Goal: Information Seeking & Learning: Understand process/instructions

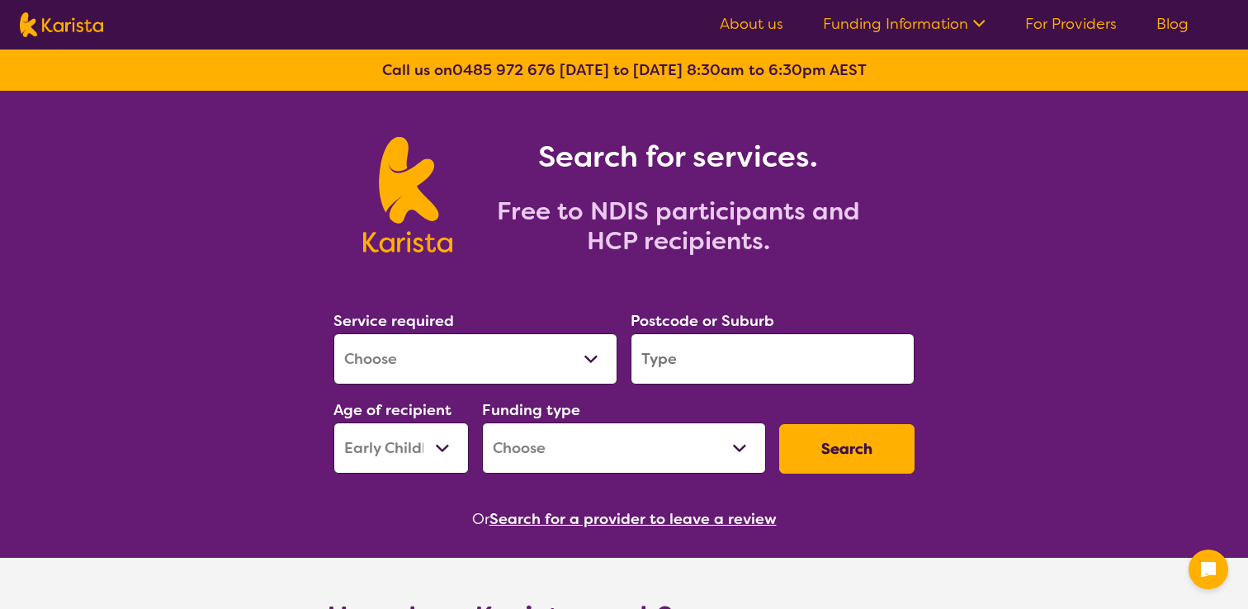
select select "EC"
click at [940, 44] on nav "About us Funding Information NDIS - National Disability Insurance Scheme HCP - …" at bounding box center [624, 25] width 1248 height 50
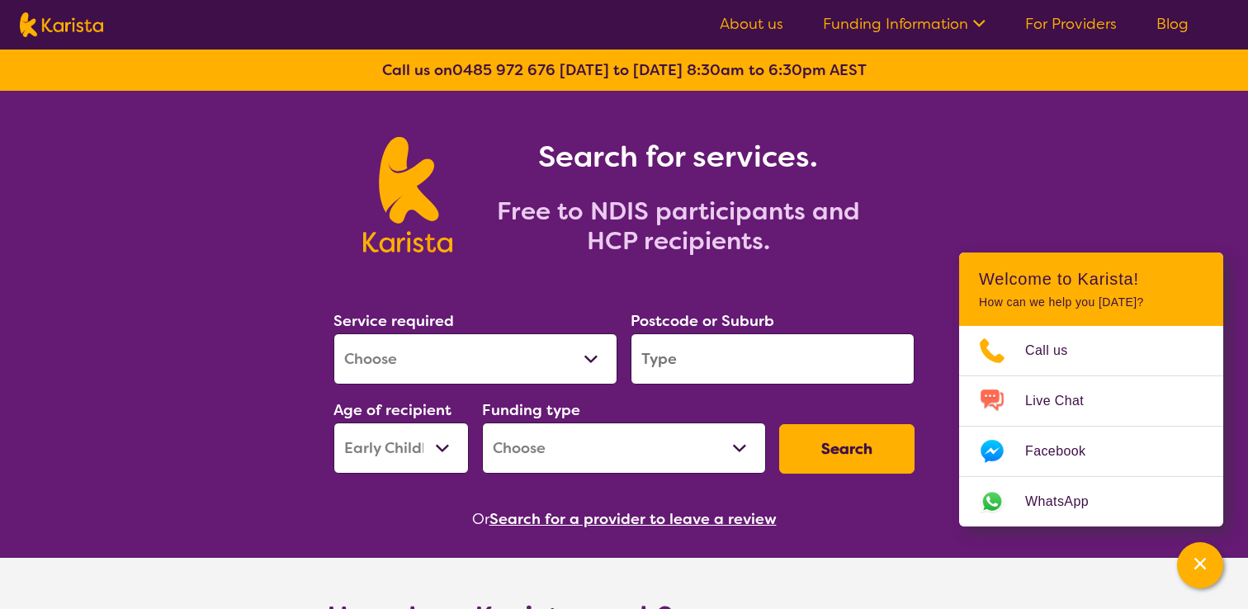
click at [953, 26] on link "Funding Information" at bounding box center [904, 24] width 163 height 20
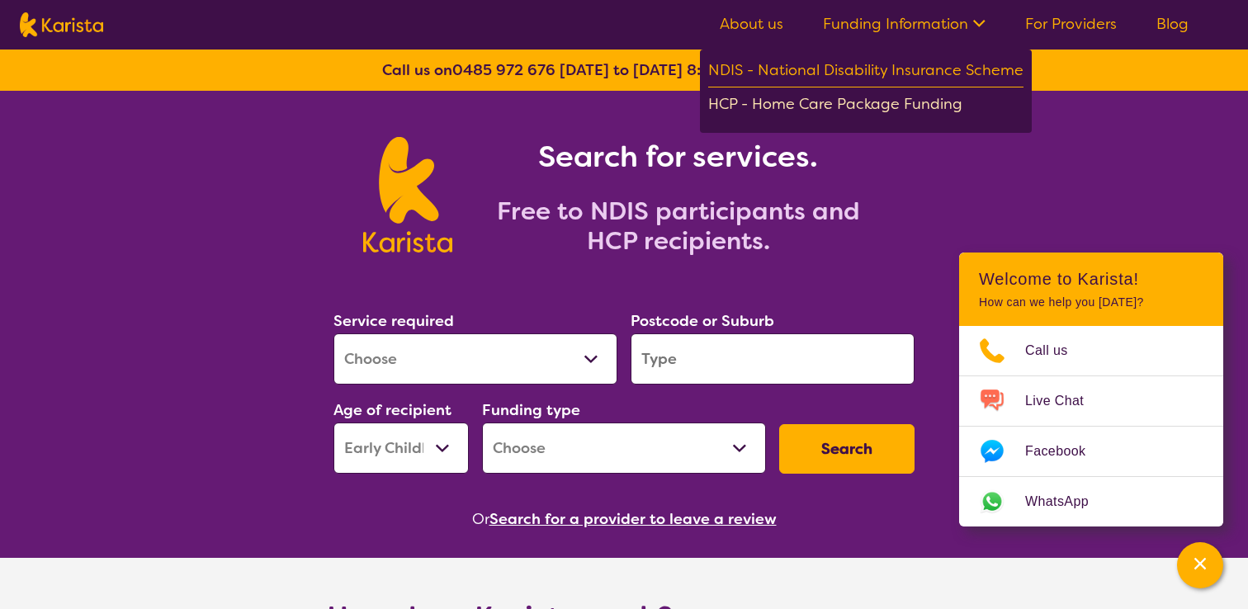
click at [944, 95] on div "HCP - Home Care Package Funding" at bounding box center [865, 106] width 315 height 29
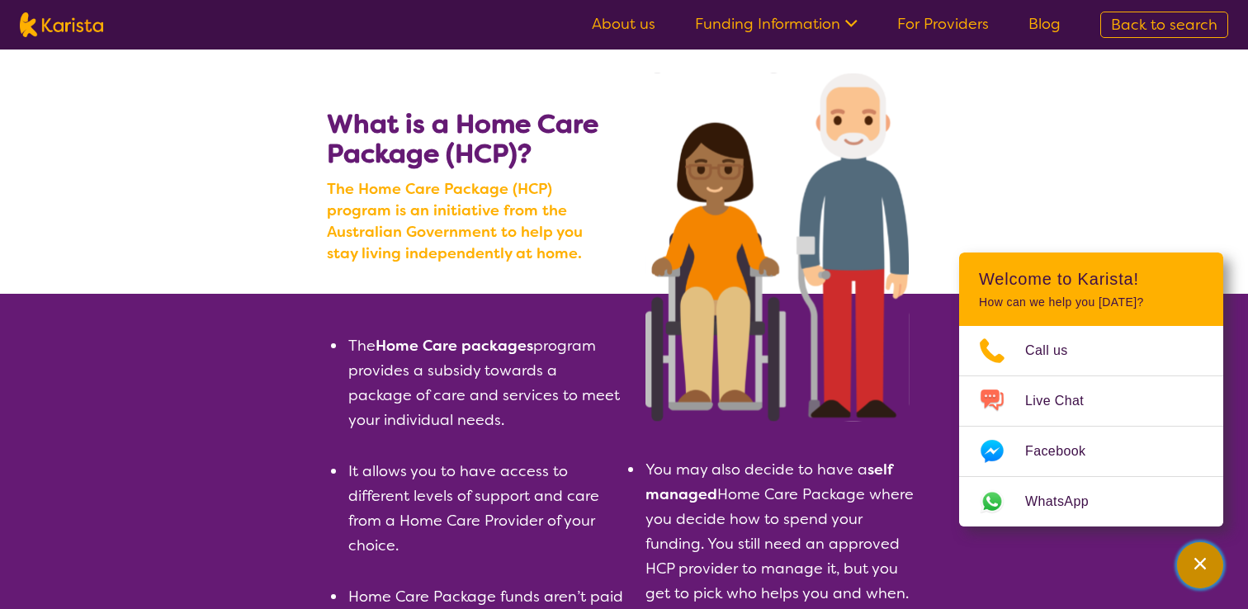
click at [1208, 558] on div "Channel Menu" at bounding box center [1200, 565] width 33 height 36
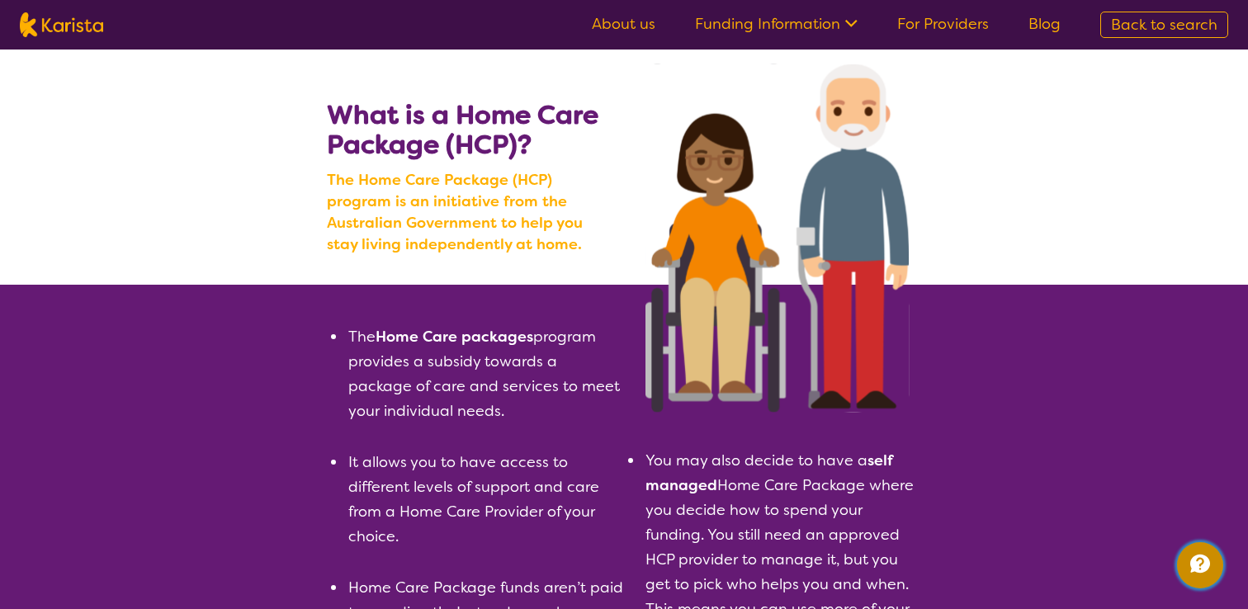
scroll to position [7, 0]
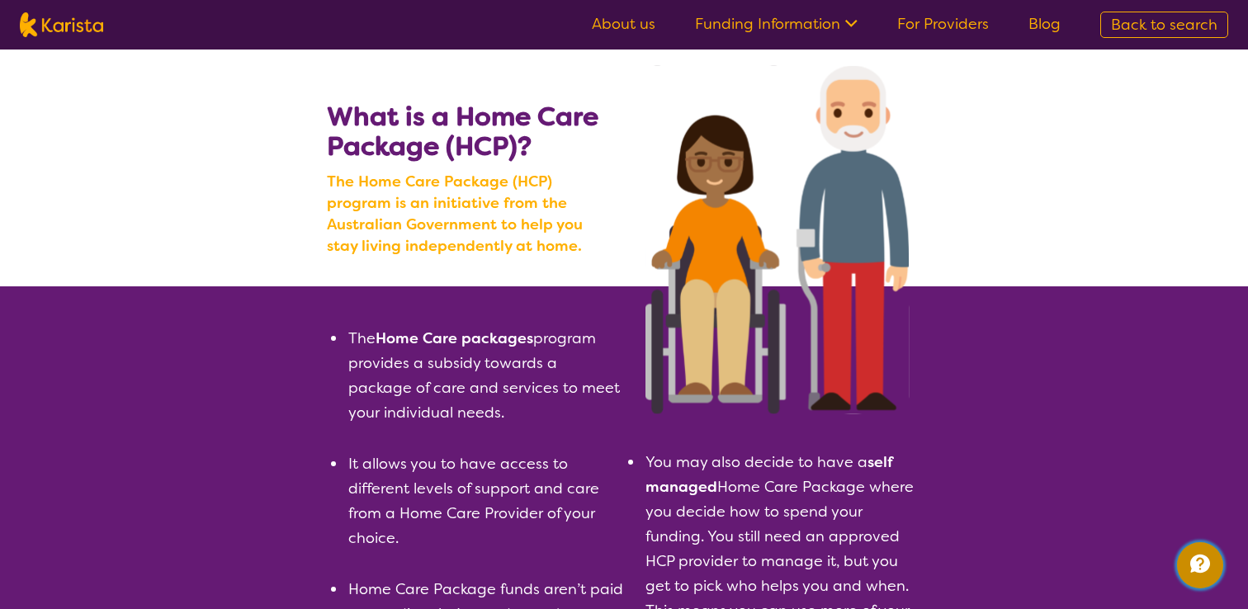
click at [1221, 559] on button "Channel Menu" at bounding box center [1200, 565] width 46 height 46
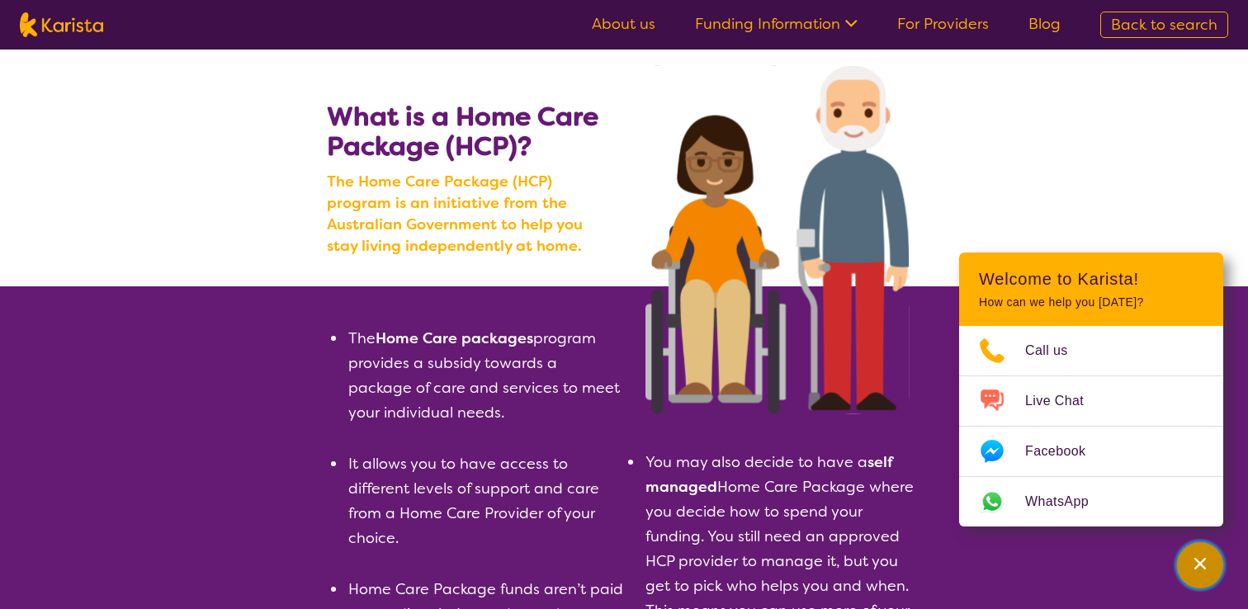
click at [1195, 567] on icon "Channel Menu" at bounding box center [1200, 563] width 17 height 17
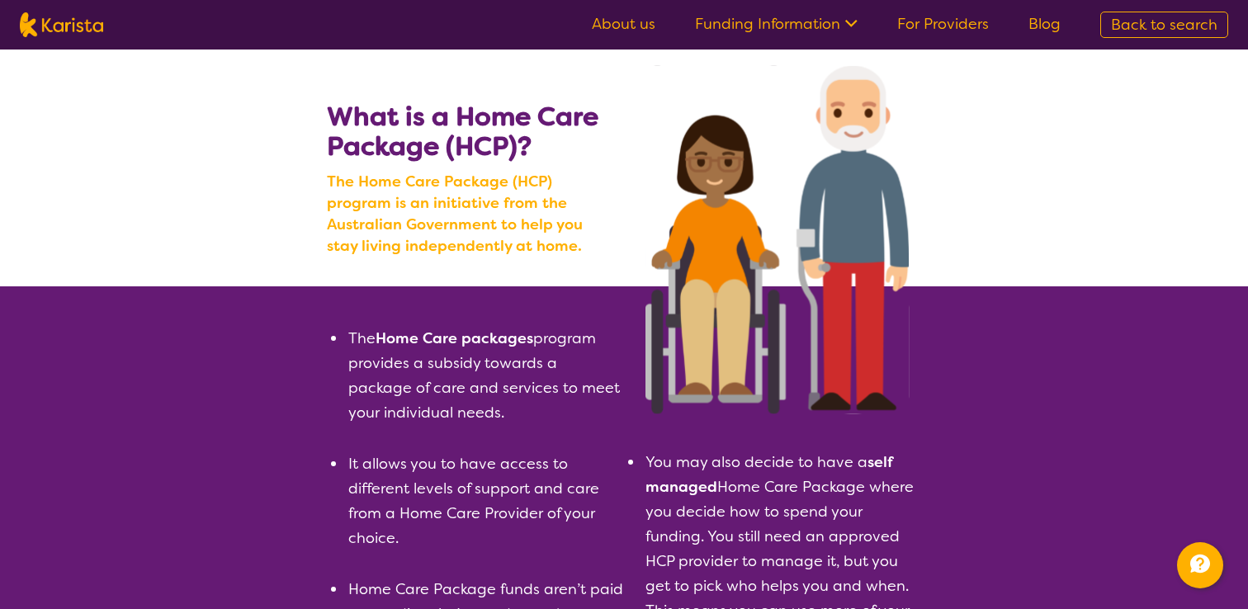
click at [929, 512] on section "The Home Care packages program provides a subsidy towards a package of care and…" at bounding box center [624, 531] width 634 height 490
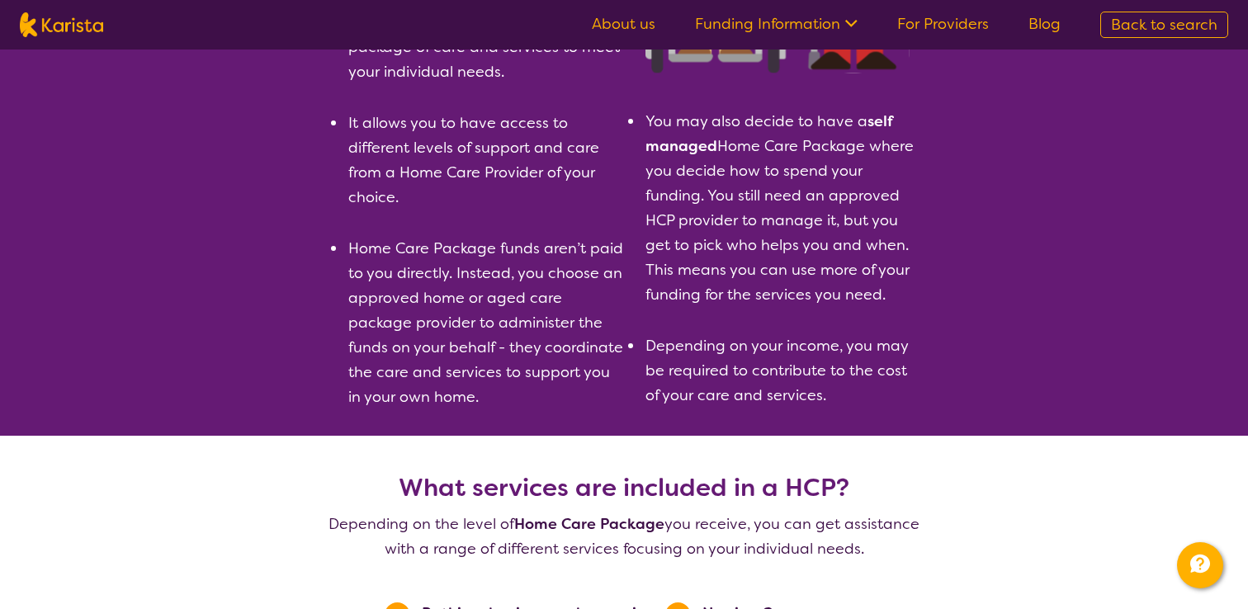
scroll to position [0, 0]
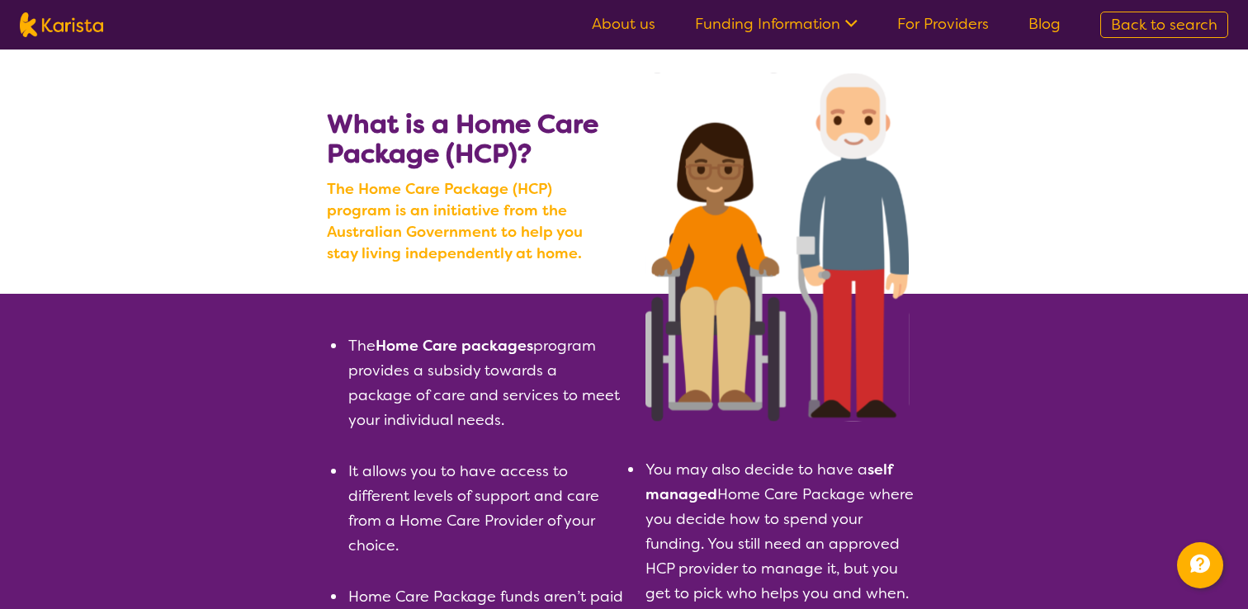
click at [59, 23] on img at bounding box center [61, 24] width 83 height 25
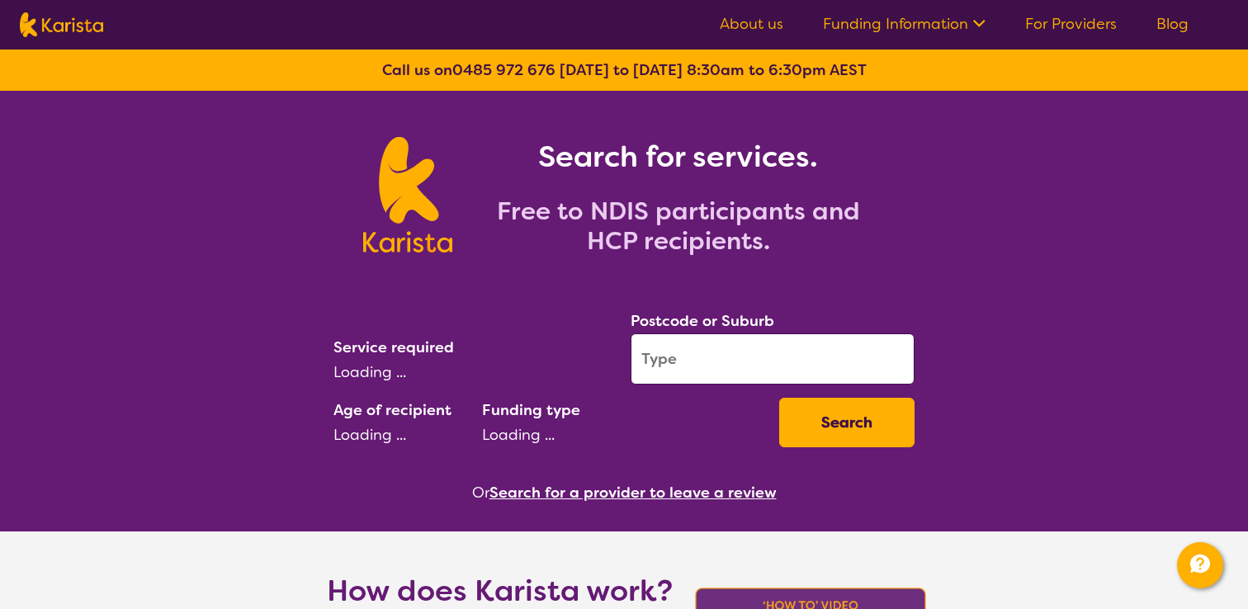
select select "EC"
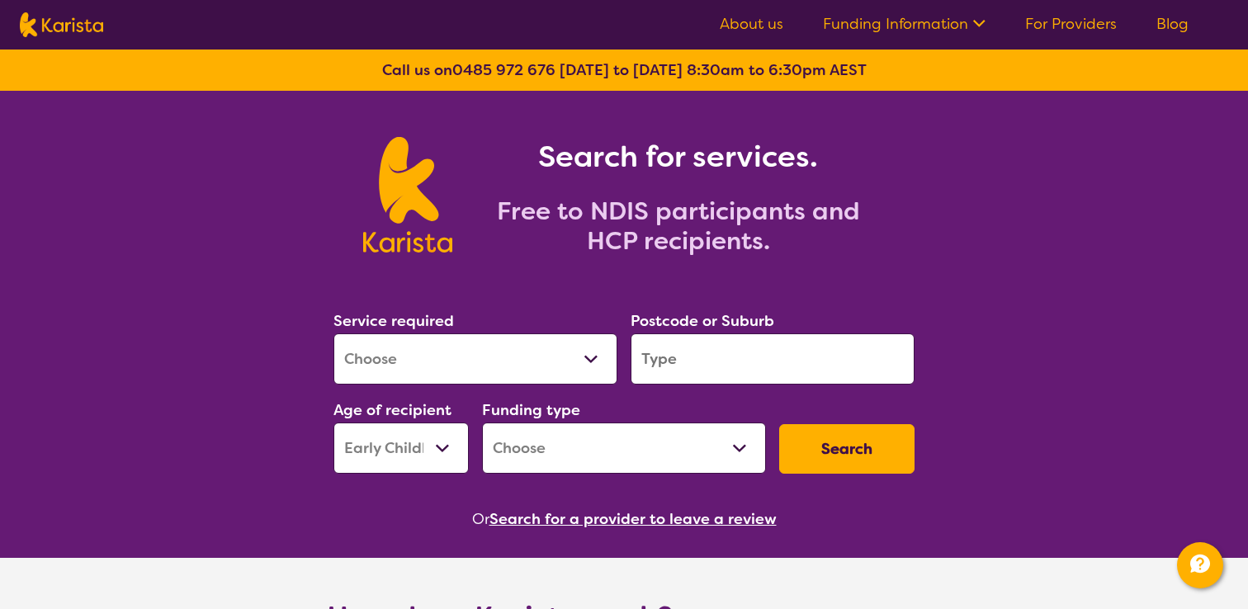
click at [545, 449] on select "Home Care Package (HCP) National Disability Insurance Scheme (NDIS) I don't know" at bounding box center [624, 448] width 284 height 51
click at [378, 64] on div "Call us on 0485 972 676 Monday to Friday 8:30am to 6:30pm AEST" at bounding box center [624, 70] width 1248 height 41
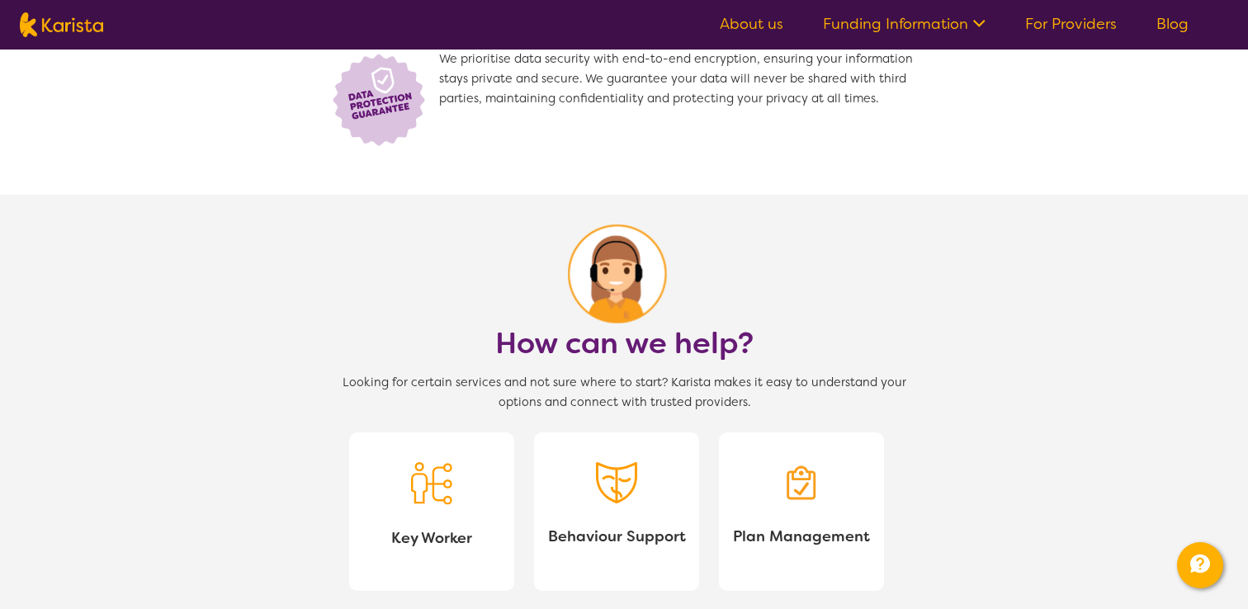
scroll to position [1185, 0]
click at [615, 391] on span "Looking for certain services and not sure where to start? Karista makes it easy…" at bounding box center [624, 392] width 594 height 40
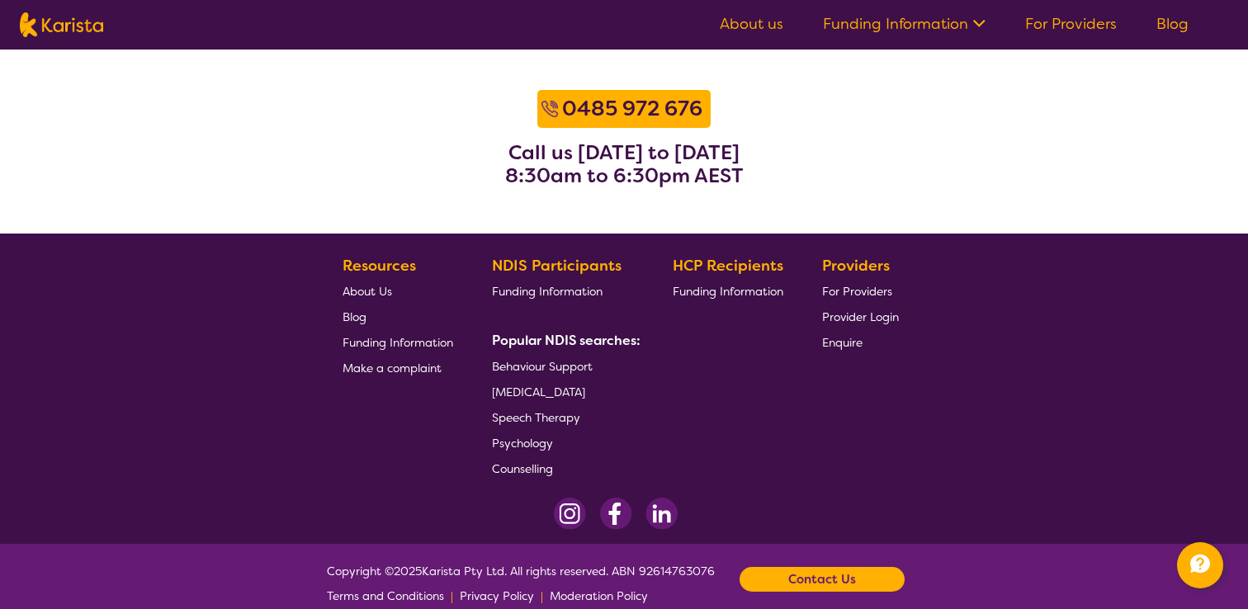
scroll to position [2160, 0]
